Goal: Navigation & Orientation: Understand site structure

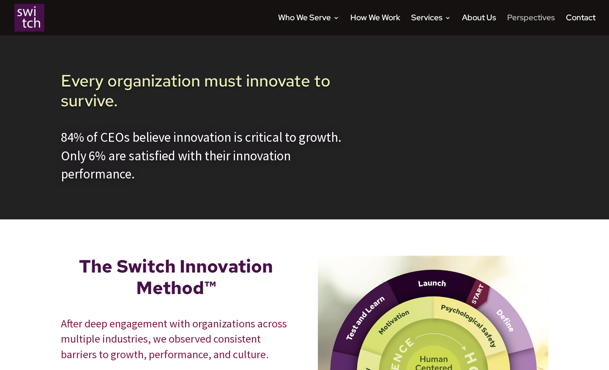
click at [531, 17] on link "Perspectives" at bounding box center [531, 25] width 48 height 21
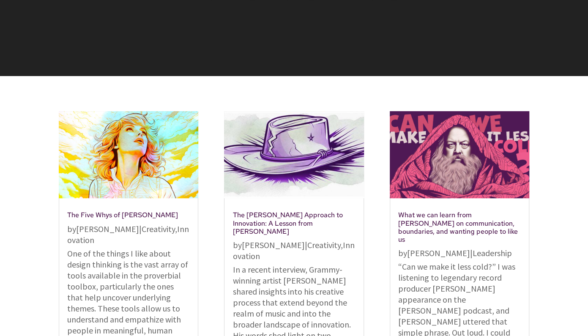
scroll to position [139, 0]
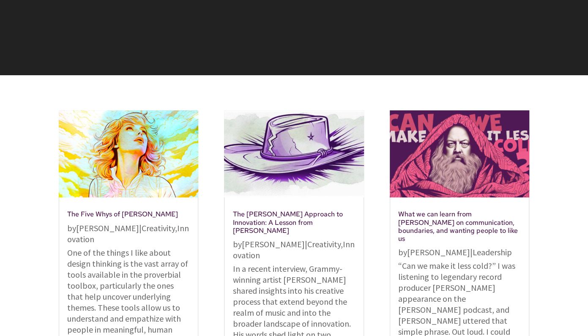
click at [296, 224] on link "The [PERSON_NAME] Approach to Innovation: A Lesson from [PERSON_NAME]" at bounding box center [287, 222] width 110 height 25
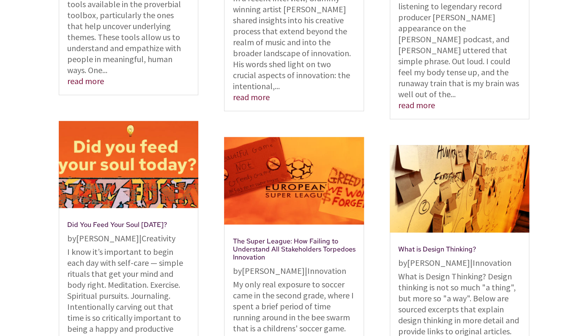
scroll to position [411, 0]
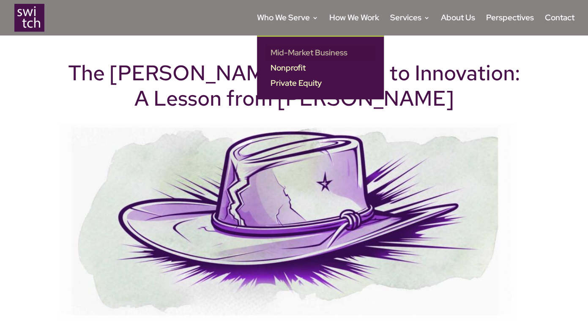
click at [304, 51] on link "Mid-Market Business" at bounding box center [320, 52] width 110 height 15
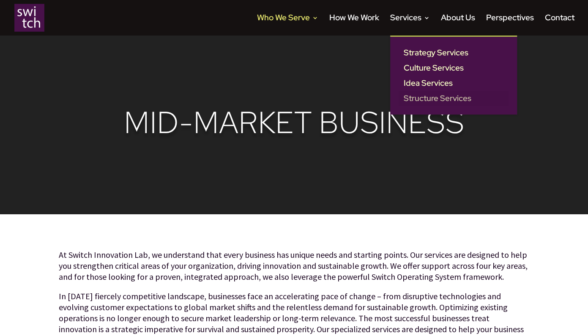
click at [451, 97] on link "Structure Services" at bounding box center [453, 98] width 110 height 15
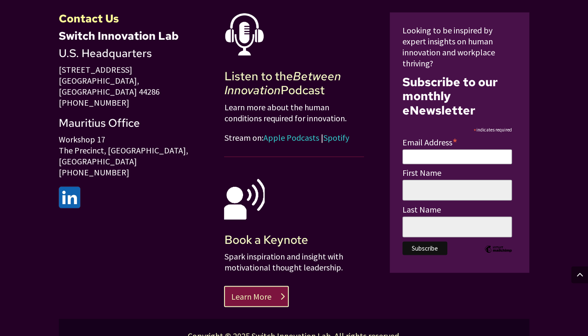
scroll to position [685, 0]
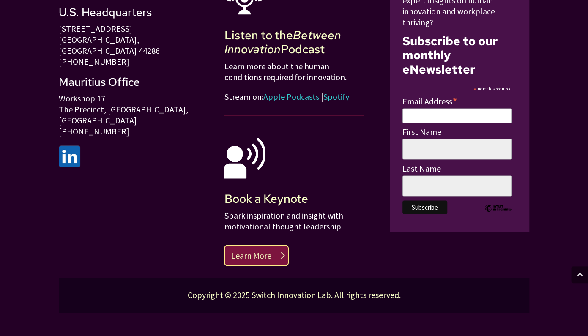
click at [270, 265] on link "Learn More" at bounding box center [256, 255] width 65 height 21
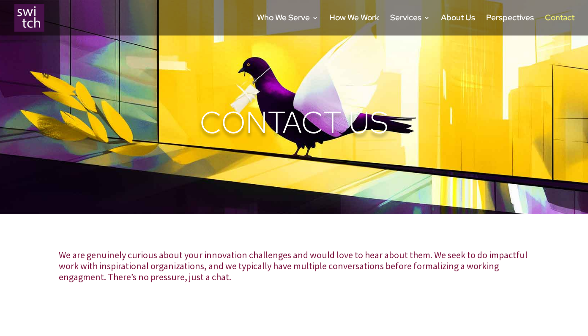
click at [27, 24] on img at bounding box center [29, 18] width 30 height 28
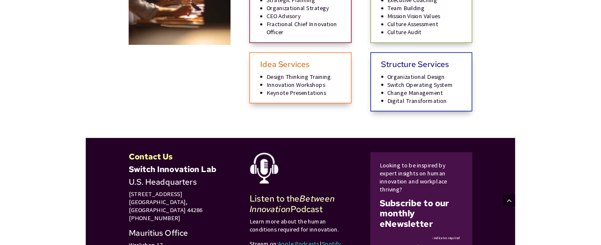
scroll to position [656, 0]
